Goal: Task Accomplishment & Management: Use online tool/utility

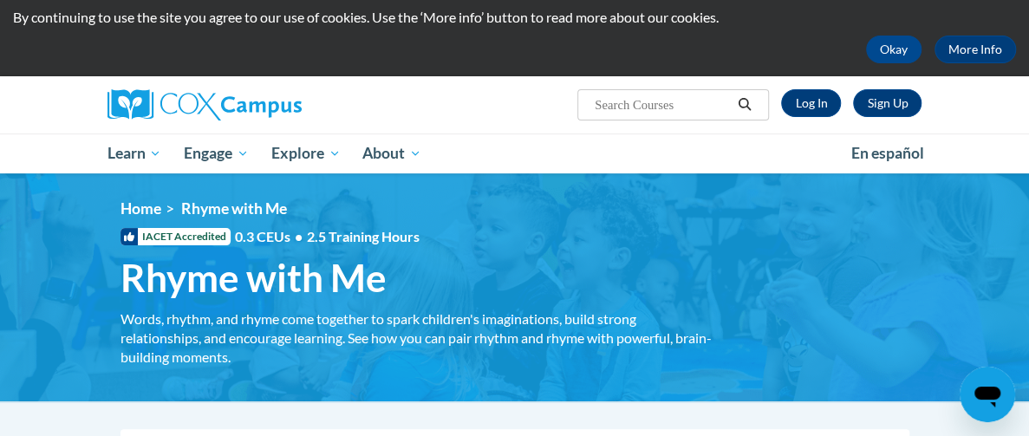
scroll to position [55, 0]
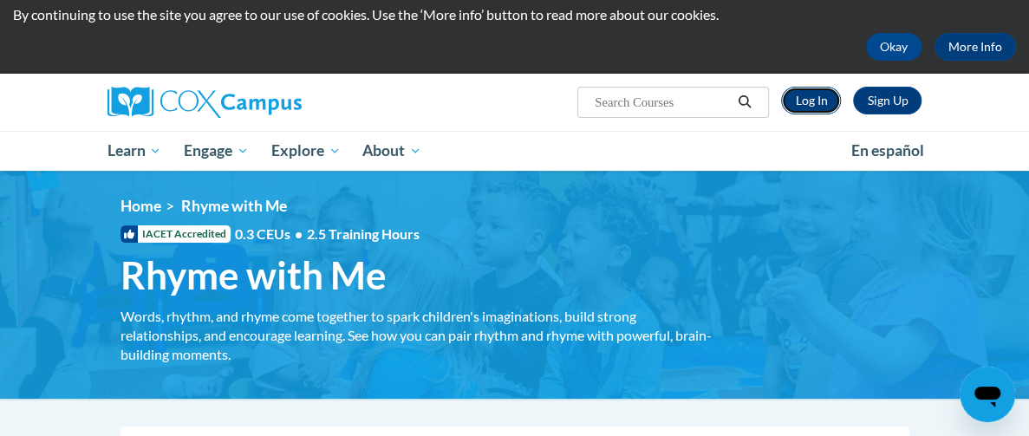
click at [841, 104] on link "Log In" at bounding box center [811, 101] width 60 height 28
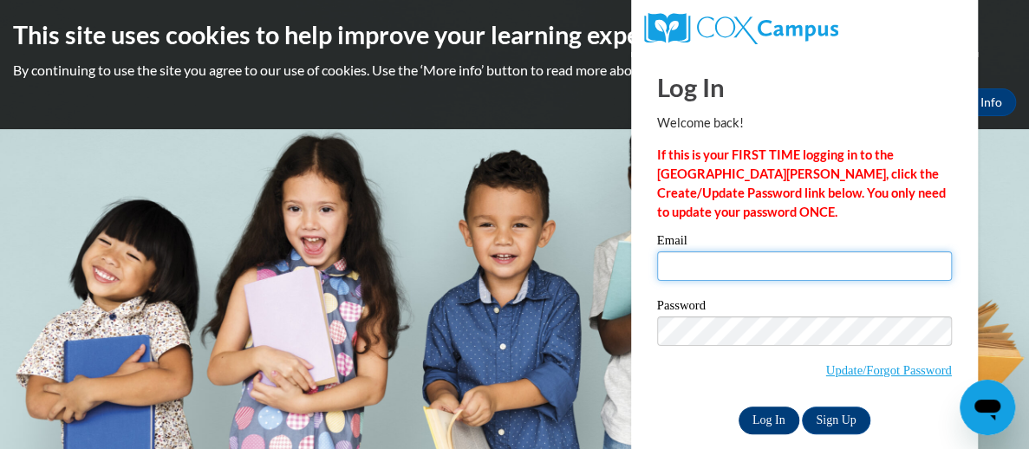
type input "lashawnta.lovett@christina.k12.de.us"
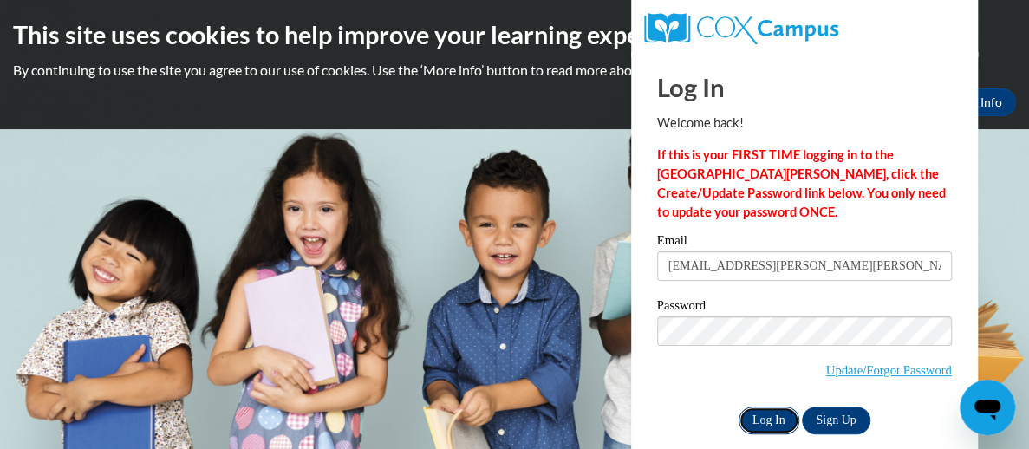
click at [776, 421] on input "Log In" at bounding box center [769, 421] width 61 height 28
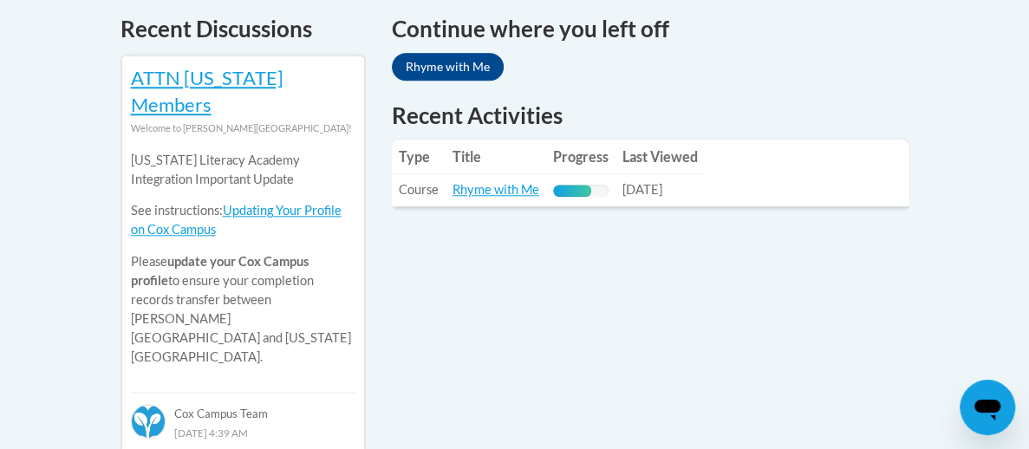
scroll to position [767, 0]
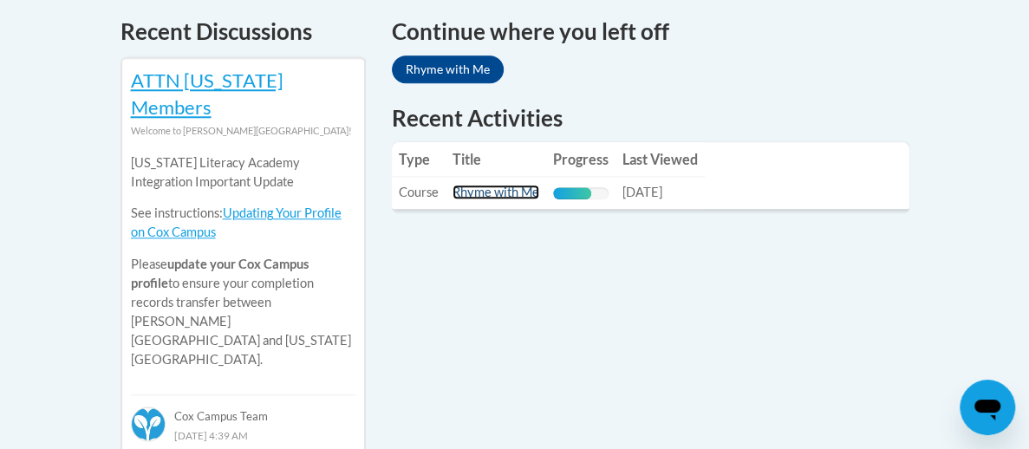
click at [486, 185] on link "Rhyme with Me" at bounding box center [496, 192] width 87 height 15
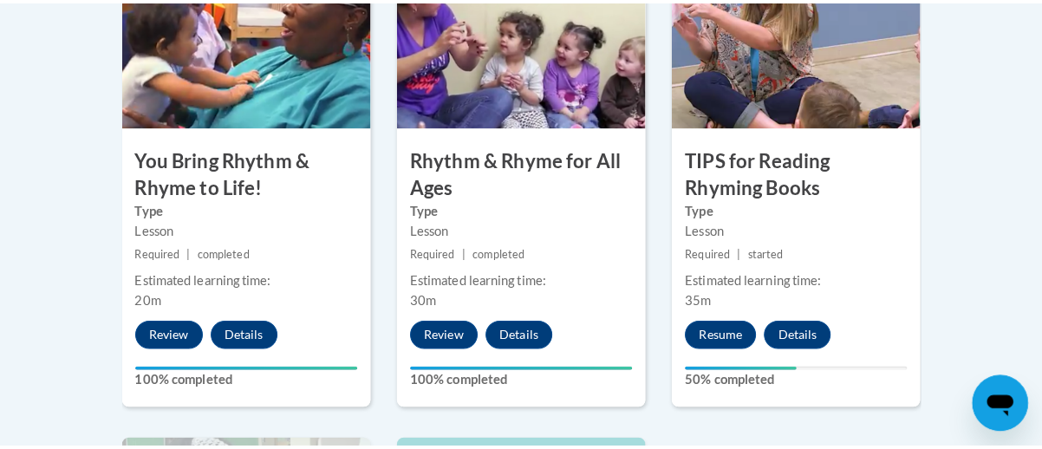
scroll to position [1174, 0]
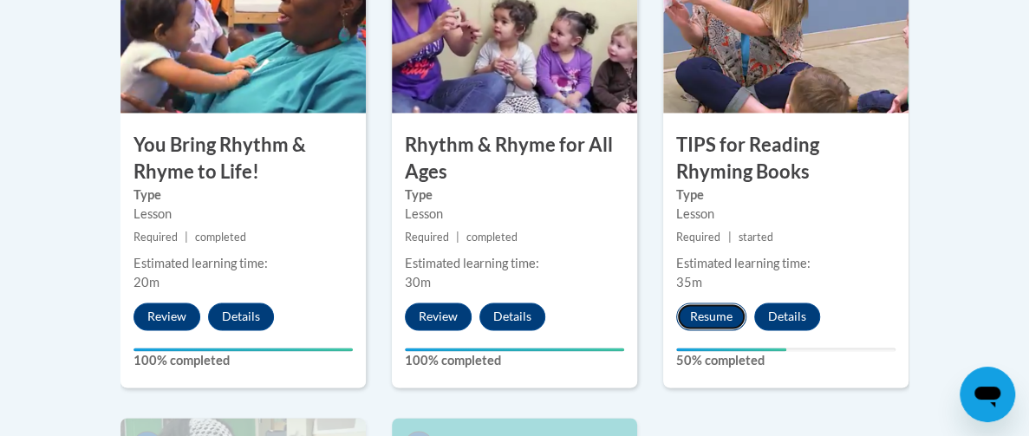
click at [745, 303] on button "Resume" at bounding box center [711, 317] width 70 height 28
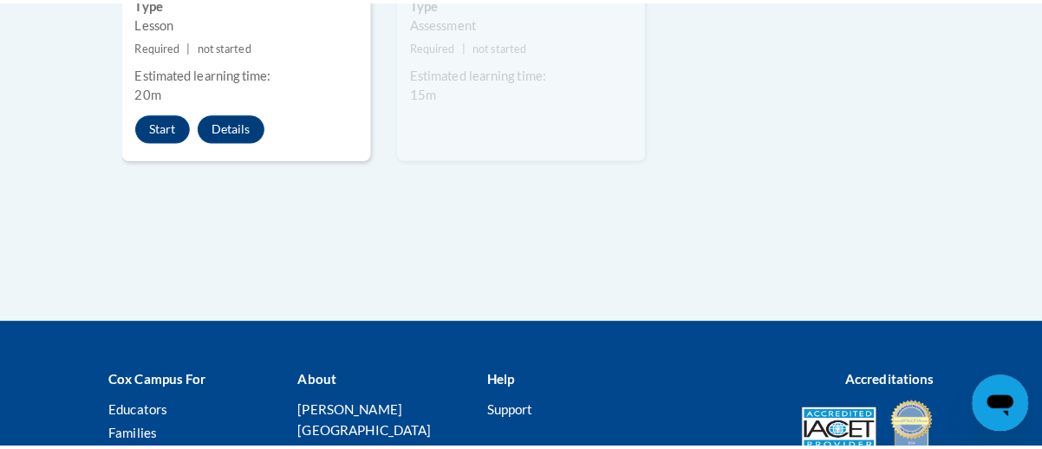
scroll to position [1859, 0]
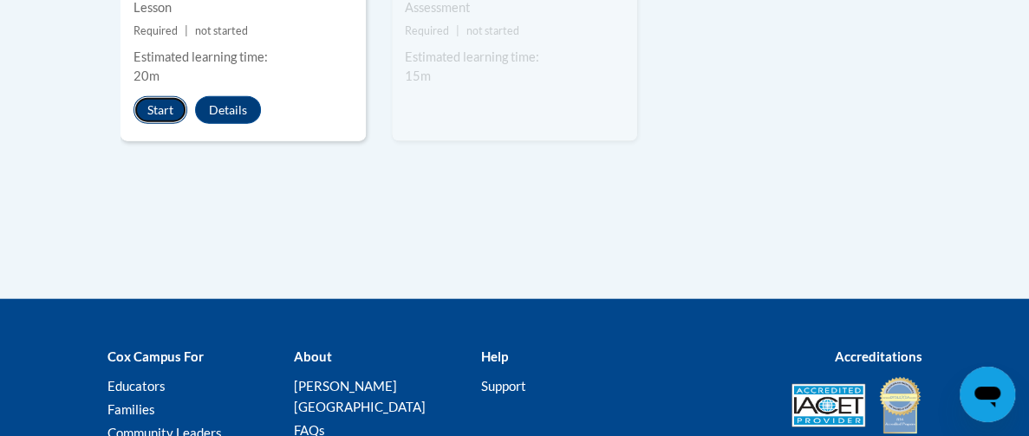
click at [134, 96] on button "Start" at bounding box center [161, 110] width 54 height 28
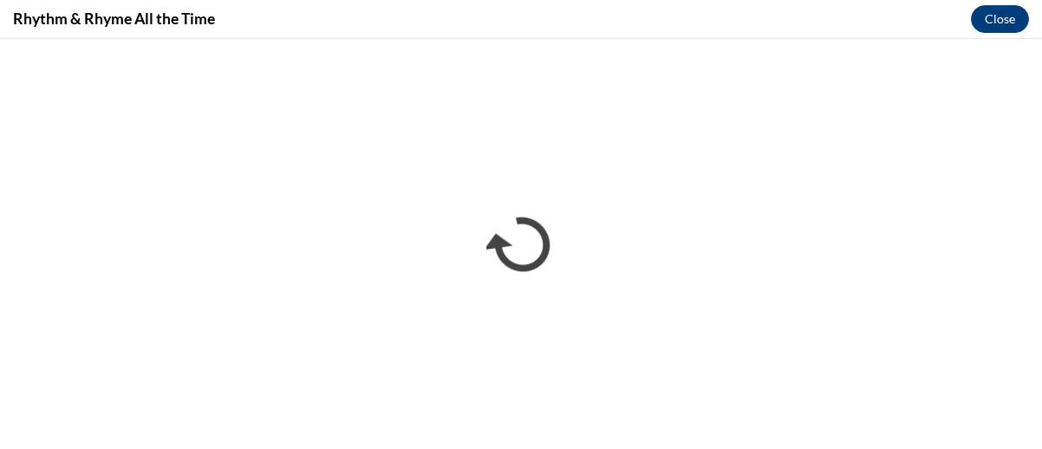
scroll to position [0, 0]
